Goal: Task Accomplishment & Management: Manage account settings

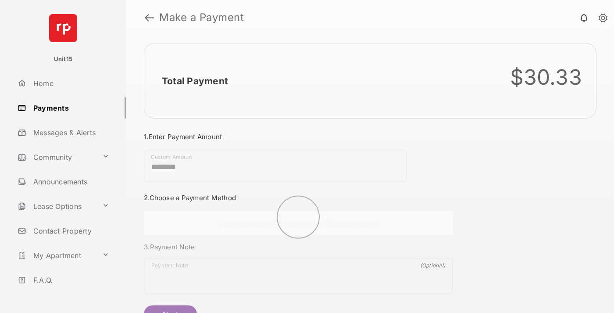
scroll to position [47, 0]
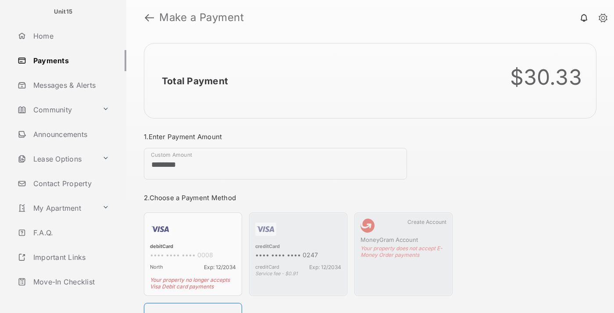
click at [68, 296] on link "Logout" at bounding box center [70, 306] width 112 height 21
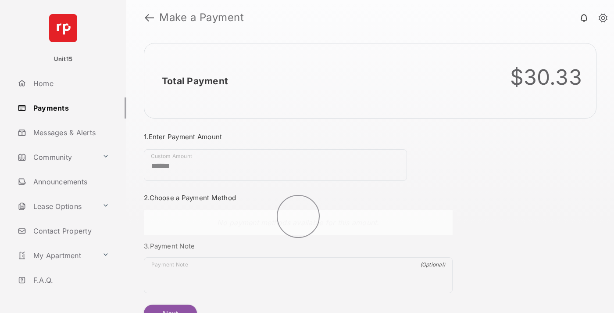
scroll to position [47, 0]
